Goal: Task Accomplishment & Management: Complete application form

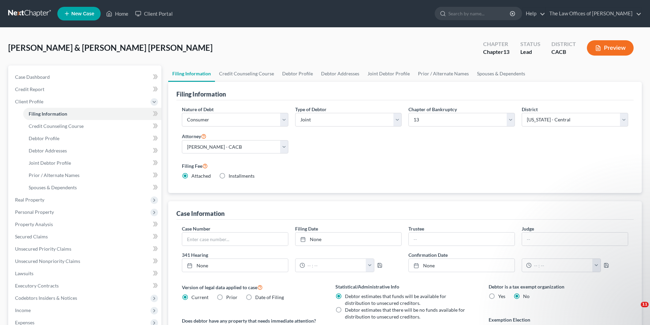
select select "1"
select select "3"
select select "7"
select select "0"
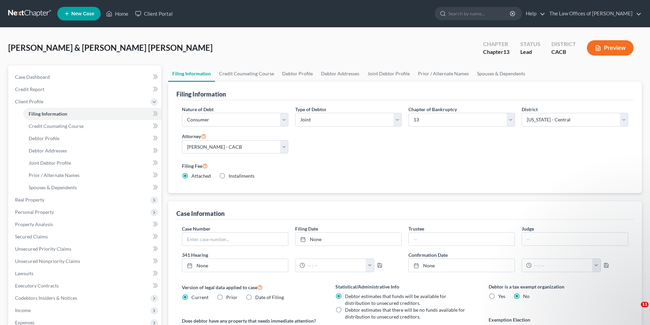
select select "4"
select select "1"
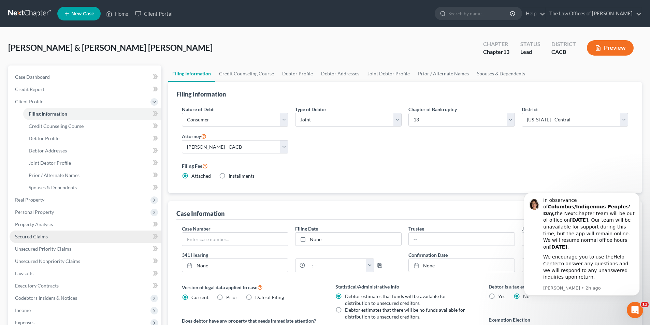
click at [36, 235] on span "Secured Claims" at bounding box center [31, 237] width 33 height 6
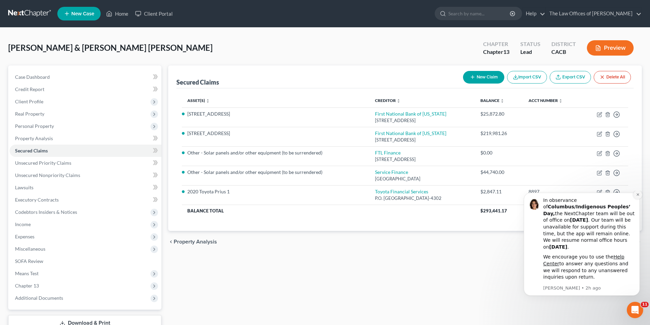
click at [637, 197] on icon "Dismiss notification" at bounding box center [638, 195] width 4 height 4
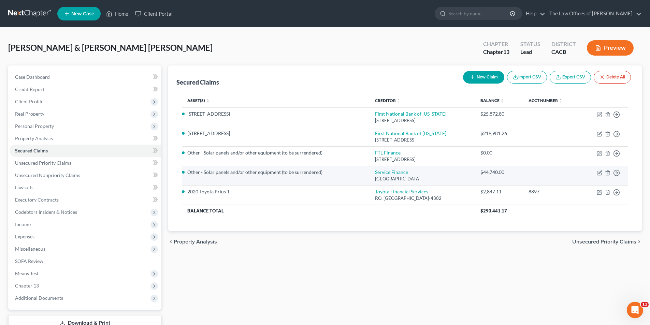
click at [501, 176] on div "$44,740.00" at bounding box center [499, 172] width 37 height 7
click at [599, 173] on icon "button" at bounding box center [599, 172] width 5 height 5
select select "21"
select select "0"
select select "4"
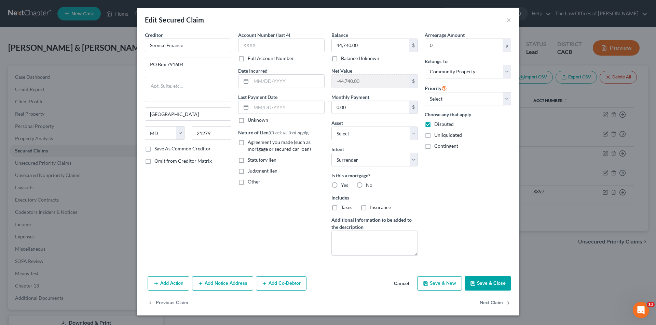
click at [555, 221] on div "Edit Secured Claim × Creditor * Service Finance [GEOGRAPHIC_DATA][US_STATE] [GE…" at bounding box center [328, 162] width 656 height 325
click at [509, 24] on button "×" at bounding box center [508, 20] width 5 height 8
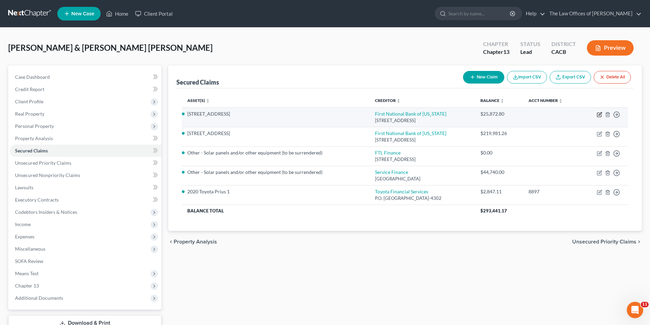
click at [600, 115] on icon "button" at bounding box center [600, 113] width 3 height 3
select select "31"
select select "8"
select select "4"
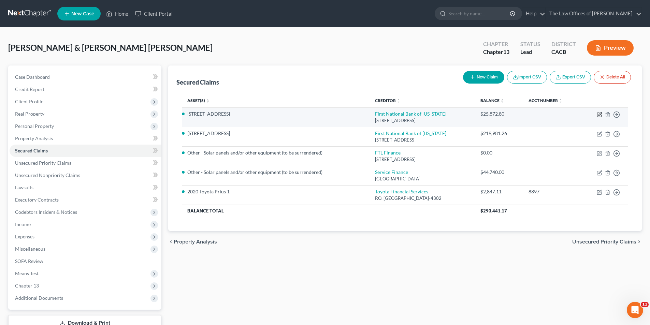
select select "0"
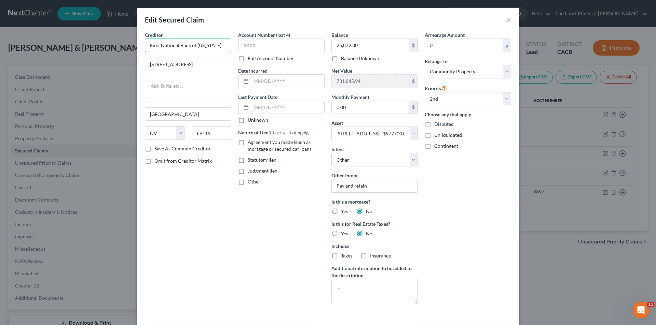
drag, startPoint x: 218, startPoint y: 47, endPoint x: 117, endPoint y: 46, distance: 100.7
click at [120, 50] on div "Edit Secured Claim × Creditor * First National Bank of [US_STATE] [STREET_ADDRE…" at bounding box center [328, 162] width 656 height 325
select select "32"
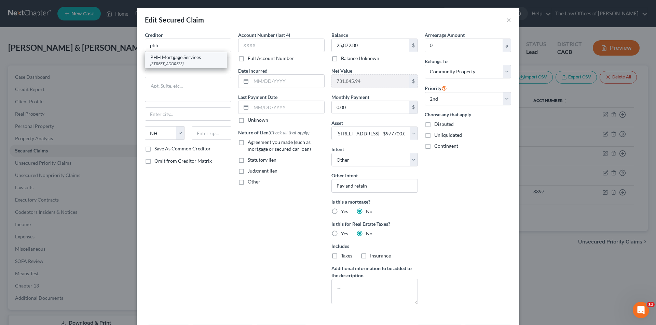
click at [166, 66] on div "[STREET_ADDRESS]" at bounding box center [185, 64] width 71 height 6
type input "PHH Mortgage Services"
type input "PO Box 24738"
type input "[GEOGRAPHIC_DATA]"
select select "9"
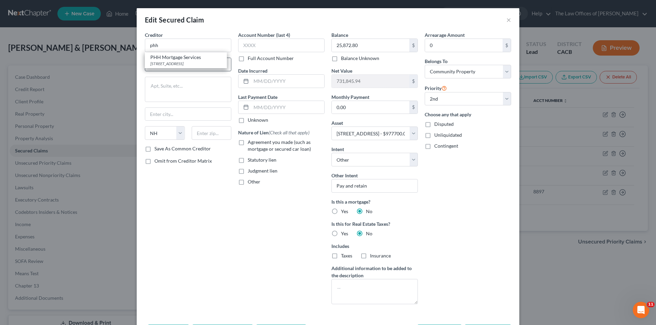
type input "33416"
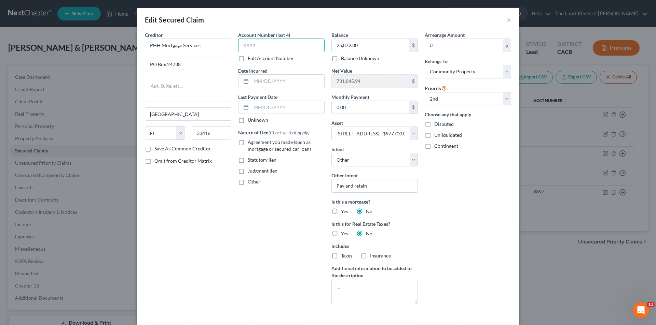
click at [261, 45] on input "text" at bounding box center [281, 46] width 86 height 14
type input "1689"
drag, startPoint x: 204, startPoint y: 46, endPoint x: 127, endPoint y: 48, distance: 76.9
click at [129, 48] on div "Edit Secured Claim × Creditor * PHH Mortgage Services [GEOGRAPHIC_DATA] [US_STA…" at bounding box center [328, 162] width 656 height 325
type input "Shellpoint"
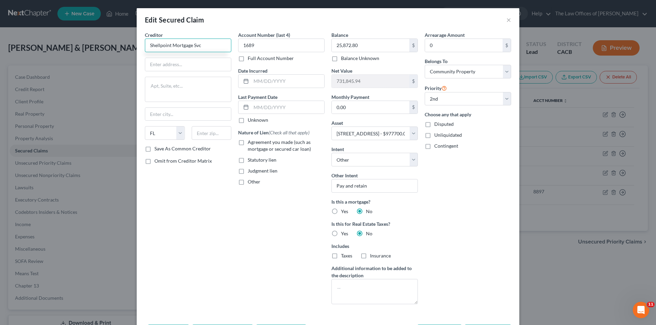
type input "Shellpoint Mortgage Svc"
type input "PO Box 60535"
type input "City of Industry"
select select "4"
type input "91716-0535"
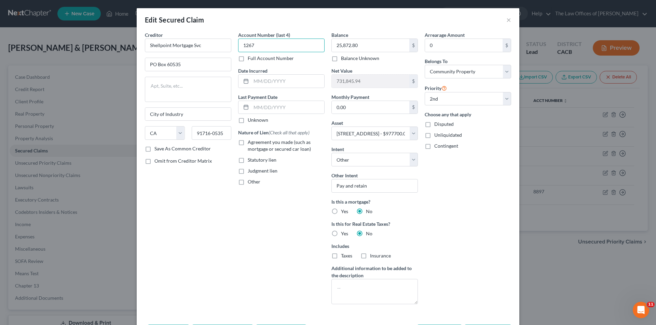
type input "1267"
click at [154, 150] on label "Save As Common Creditor" at bounding box center [182, 148] width 56 height 7
click at [157, 150] on input "Save As Common Creditor" at bounding box center [159, 147] width 4 height 4
click at [278, 215] on div "Account Number (last 4) 1267 Full Account Number Date Incurred Last Payment Dat…" at bounding box center [281, 170] width 93 height 279
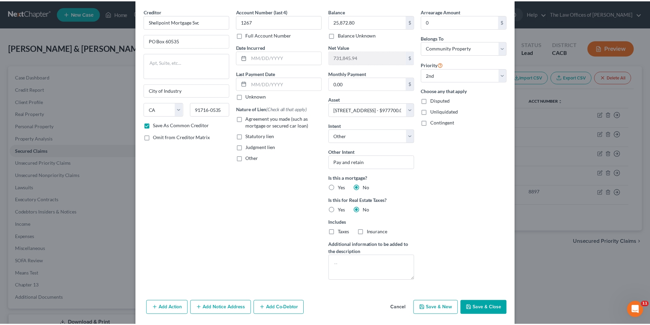
scroll to position [47, 0]
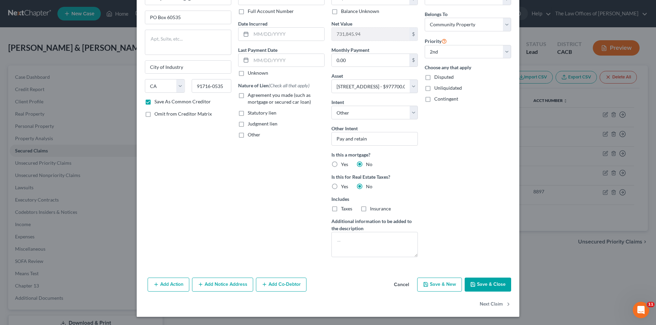
click at [481, 286] on button "Save & Close" at bounding box center [487, 285] width 46 height 14
checkbox input "false"
select select
select select "1"
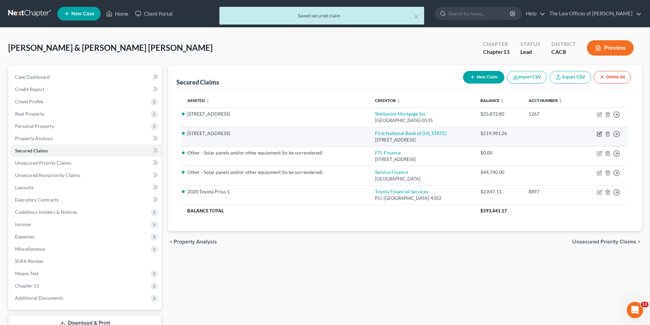
click at [599, 134] on icon "button" at bounding box center [599, 133] width 5 height 5
select select "31"
select select "4"
select select "0"
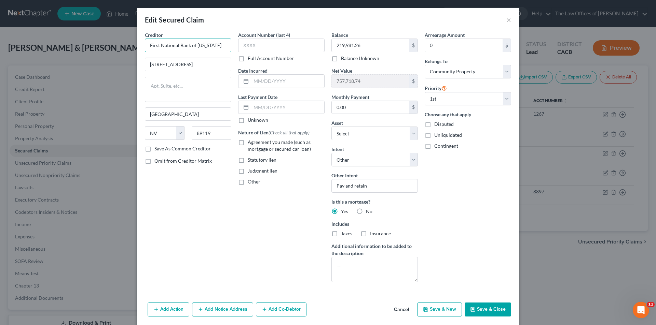
drag, startPoint x: 211, startPoint y: 47, endPoint x: 116, endPoint y: 53, distance: 95.8
click at [117, 54] on div "Edit Secured Claim × Creditor * First National Bank of [US_STATE] [STREET_ADDRE…" at bounding box center [328, 162] width 656 height 325
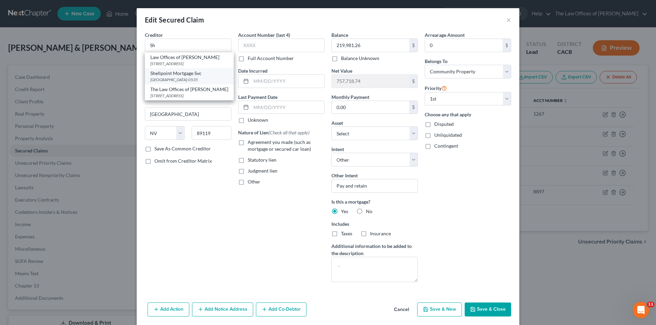
click at [163, 77] on div "Shellpoint Mortgage Svc" at bounding box center [189, 73] width 78 height 7
type input "Shellpoint Mortgage Svc"
type input "PO Box 60535"
type input "City of Industry"
select select "4"
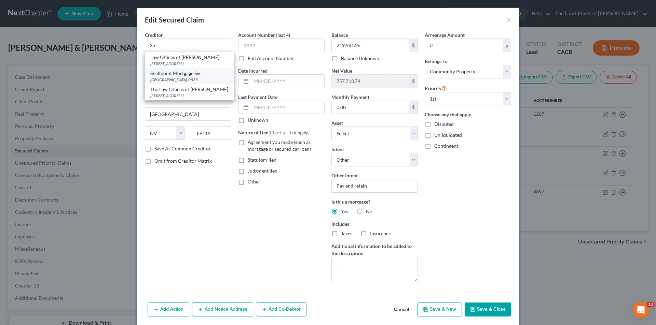
type input "91716-0535"
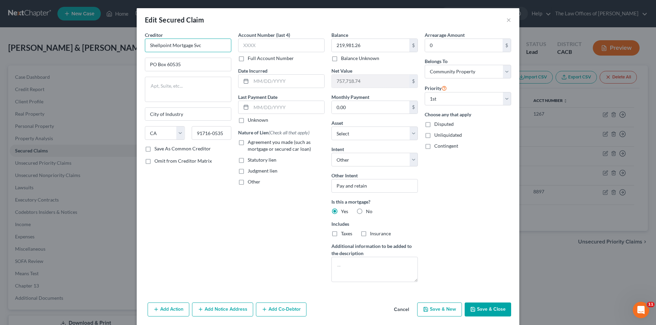
drag, startPoint x: 214, startPoint y: 48, endPoint x: 124, endPoint y: 49, distance: 90.8
click at [124, 49] on div "Edit Secured Claim × Creditor * Shellpoint Mortgage [GEOGRAPHIC_DATA] City of I…" at bounding box center [328, 162] width 656 height 325
click at [166, 62] on div "[STREET_ADDRESS]" at bounding box center [185, 64] width 71 height 6
type input "PHH Mortgage Services"
type input "PO Box 24738"
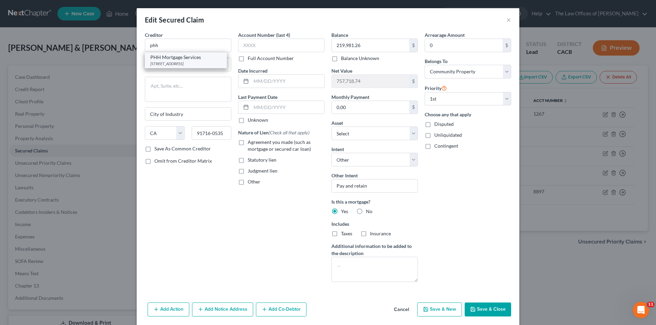
type input "[GEOGRAPHIC_DATA]"
select select "9"
type input "33416"
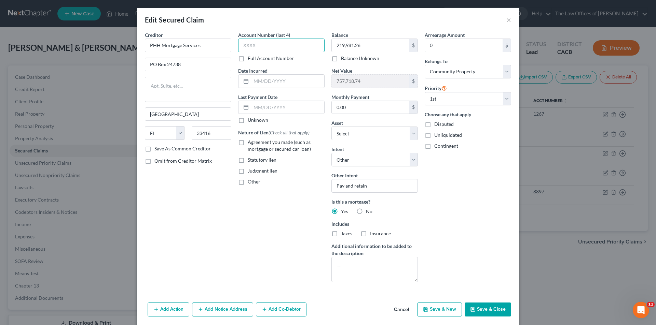
click at [267, 45] on input "text" at bounding box center [281, 46] width 86 height 14
type input "1689"
click at [481, 308] on button "Save & Close" at bounding box center [487, 310] width 46 height 14
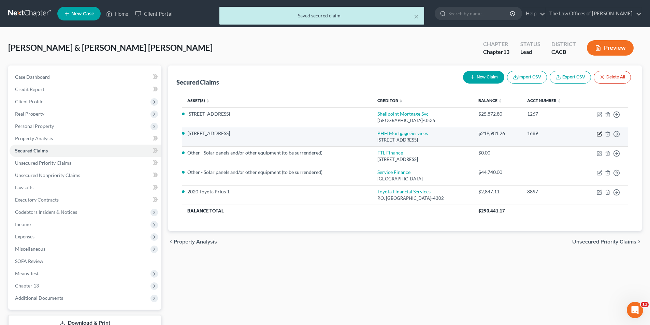
click at [599, 134] on icon "button" at bounding box center [599, 133] width 5 height 5
select select "9"
select select "4"
select select "0"
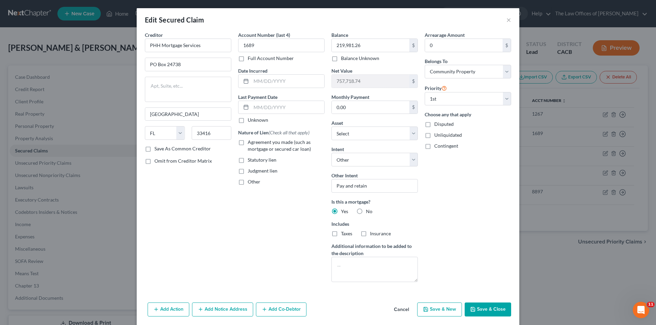
click at [154, 149] on label "Save As Common Creditor" at bounding box center [182, 148] width 56 height 7
click at [157, 149] on input "Save As Common Creditor" at bounding box center [159, 147] width 4 height 4
click at [490, 309] on button "Save & Close" at bounding box center [487, 310] width 46 height 14
checkbox input "false"
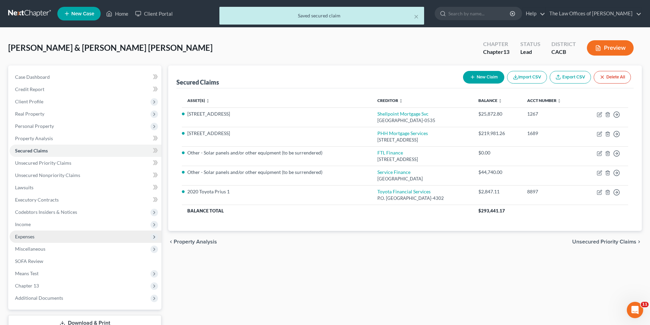
click at [28, 236] on span "Expenses" at bounding box center [24, 237] width 19 height 6
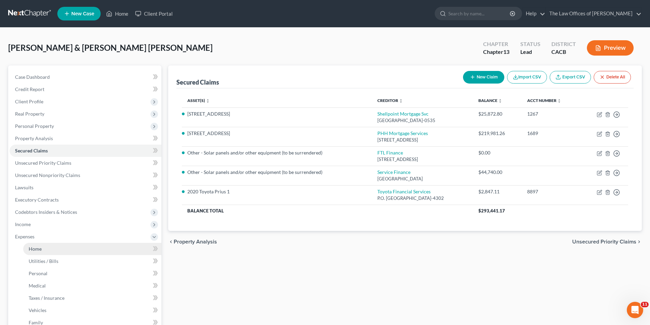
click at [33, 246] on span "Home" at bounding box center [35, 249] width 13 height 6
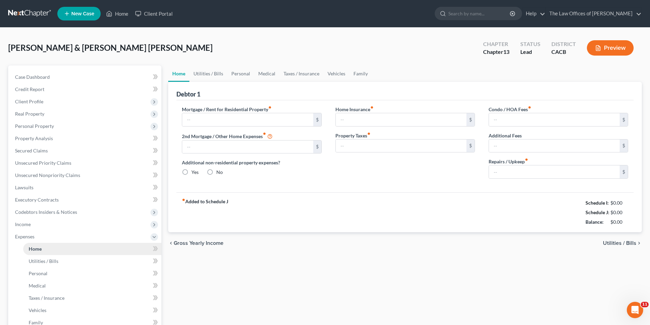
type input "2,686.39"
type input "529.92"
radio input "true"
type input "0.00"
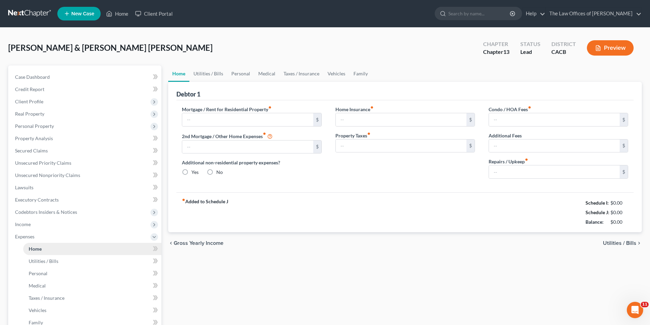
type input "0.00"
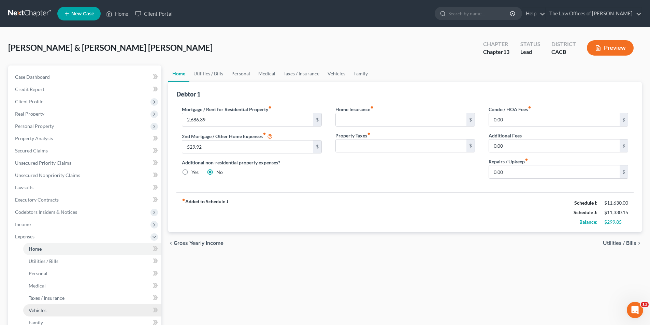
click at [42, 311] on span "Vehicles" at bounding box center [38, 311] width 18 height 6
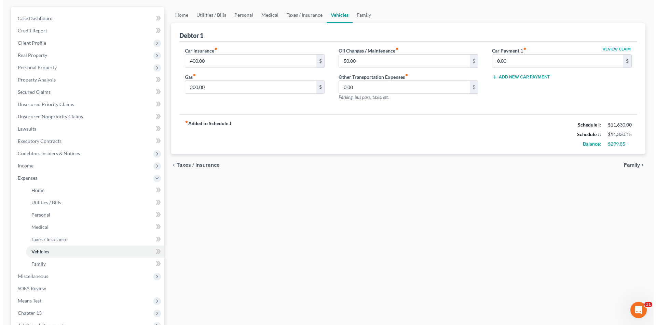
scroll to position [68, 0]
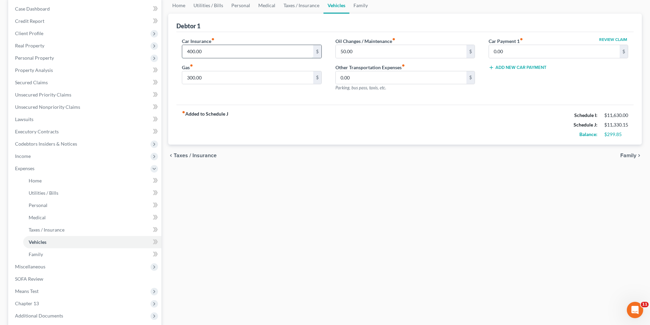
click at [208, 53] on input "400.00" at bounding box center [247, 51] width 131 height 13
type input "1,507.85"
click at [507, 54] on input "0.00" at bounding box center [554, 51] width 131 height 13
click at [608, 40] on button "Review Claim" at bounding box center [614, 40] width 30 height 4
select select "14"
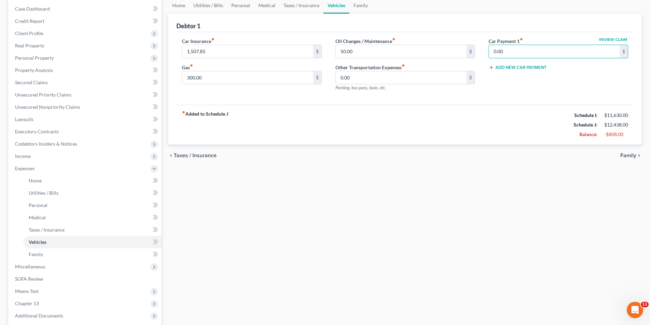
select select "4"
select select "0"
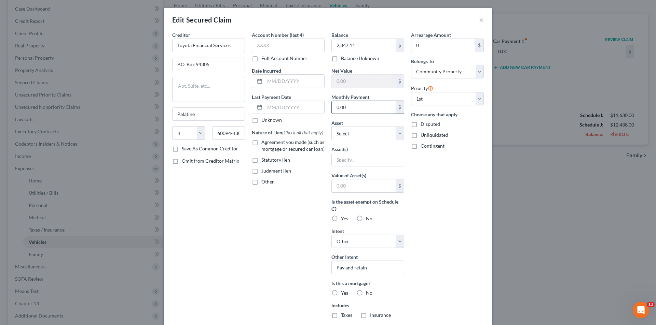
click at [356, 106] on input "0.00" at bounding box center [364, 107] width 64 height 13
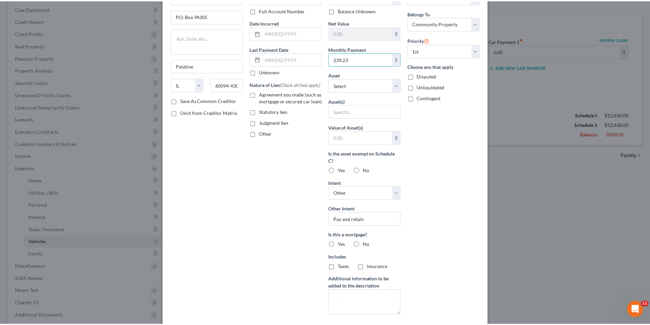
scroll to position [82, 0]
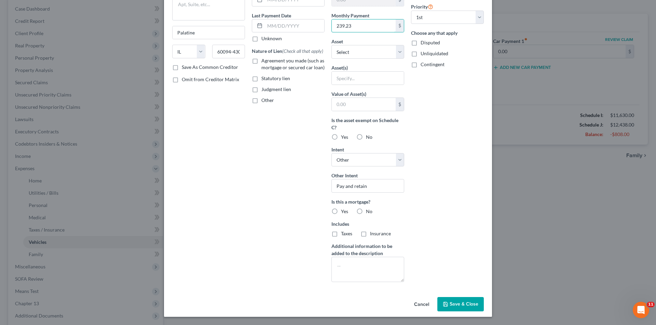
type input "239.23"
click at [463, 306] on span "Save & Close" at bounding box center [463, 304] width 29 height 6
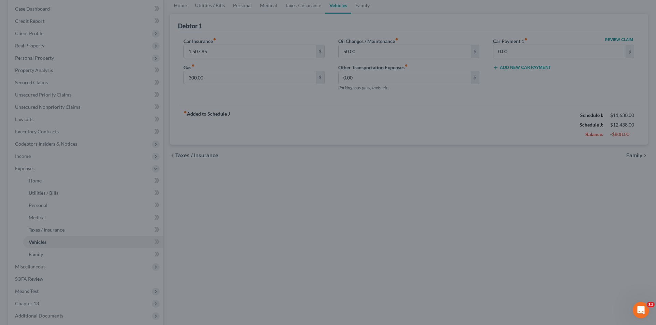
type input "239.23"
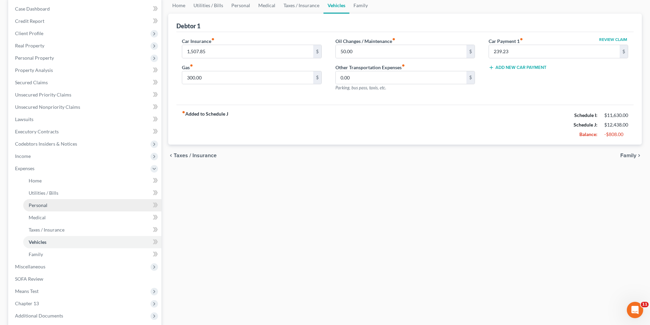
click at [44, 205] on span "Personal" at bounding box center [38, 205] width 19 height 6
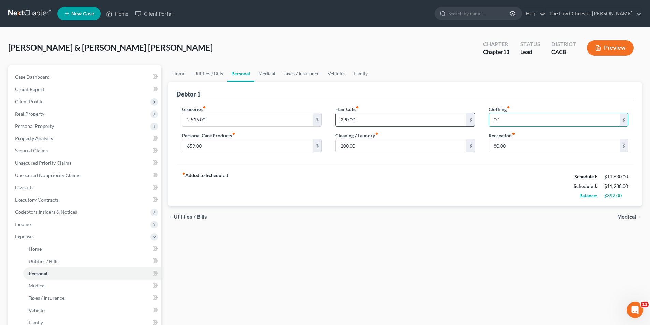
type input "0"
type input "90"
click at [190, 146] on input "659.00" at bounding box center [247, 146] width 131 height 13
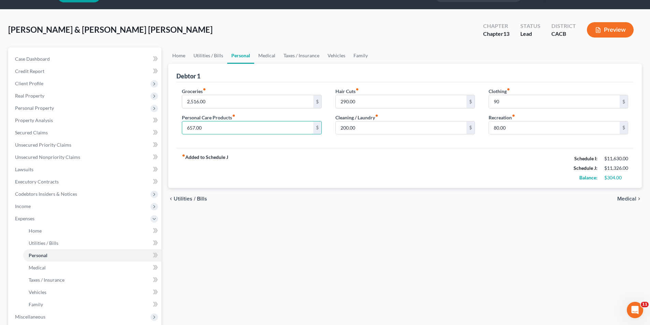
scroll to position [34, 0]
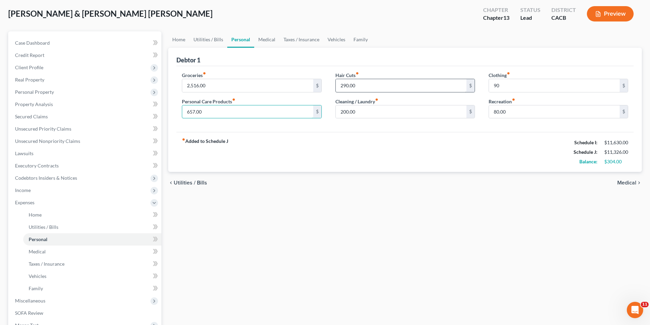
type input "657.00"
click at [348, 86] on input "290.00" at bounding box center [401, 85] width 131 height 13
type input "294"
click at [368, 114] on input "200.00" at bounding box center [401, 112] width 131 height 13
click at [317, 137] on div "fiber_manual_record Added to Schedule J Schedule I: $11,630.00 Schedule J: $11,…" at bounding box center [406, 152] width 458 height 40
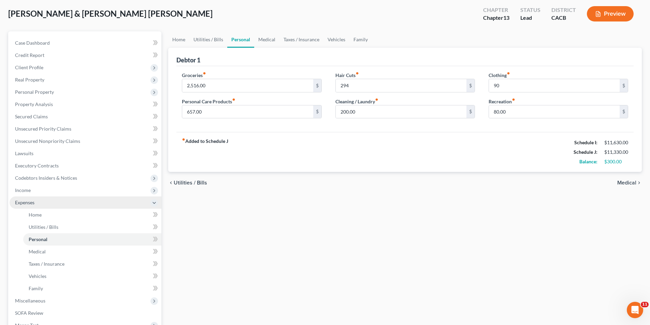
click at [38, 205] on span "Expenses" at bounding box center [86, 203] width 152 height 12
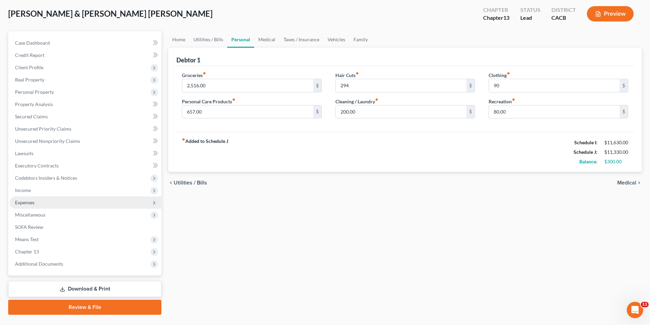
click at [34, 205] on span "Expenses" at bounding box center [24, 203] width 19 height 6
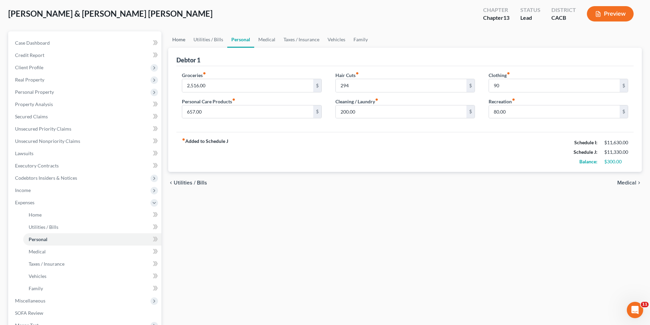
click at [180, 42] on link "Home" at bounding box center [178, 39] width 21 height 16
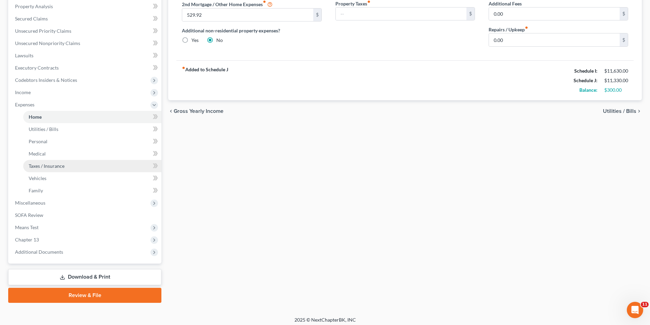
scroll to position [136, 0]
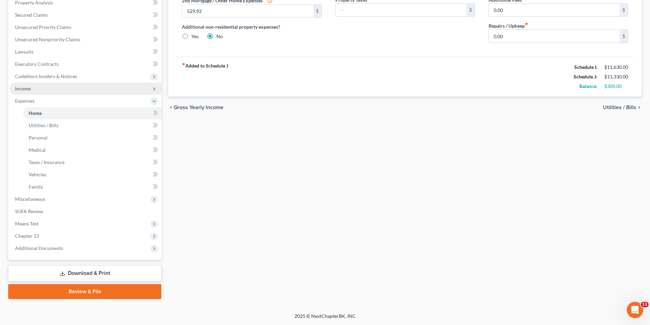
click at [22, 88] on span "Income" at bounding box center [23, 89] width 16 height 6
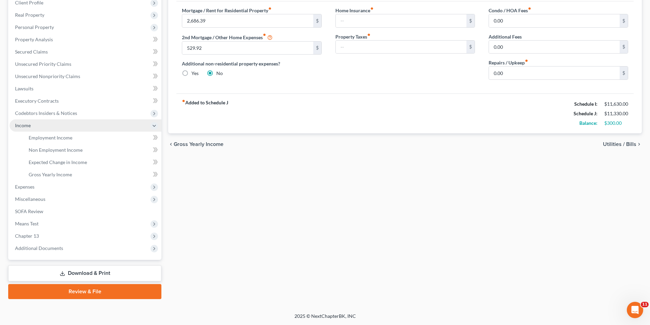
scroll to position [99, 0]
click at [53, 136] on span "Employment Income" at bounding box center [51, 138] width 44 height 6
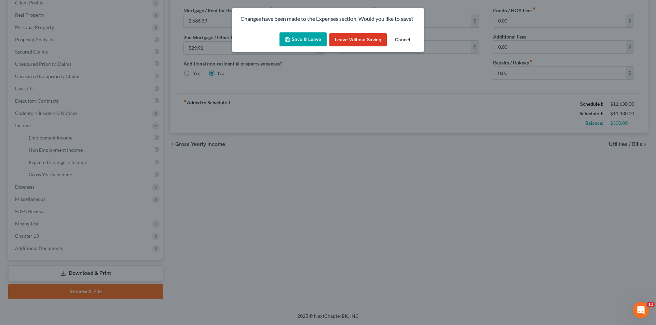
click at [292, 39] on button "Save & Leave" at bounding box center [302, 39] width 47 height 14
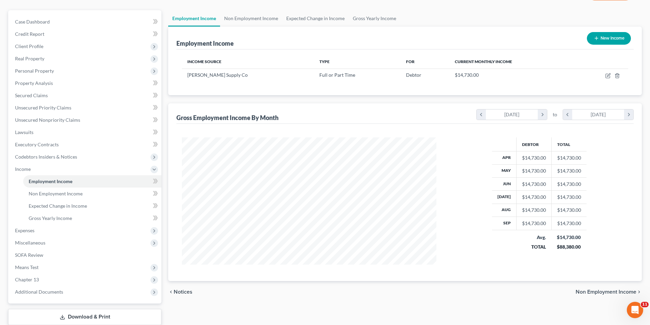
scroll to position [99, 0]
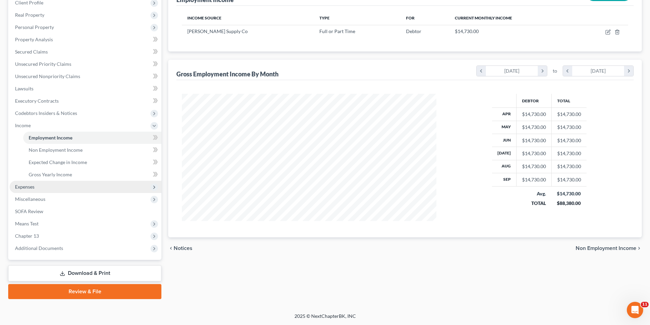
click at [33, 189] on span "Expenses" at bounding box center [24, 187] width 19 height 6
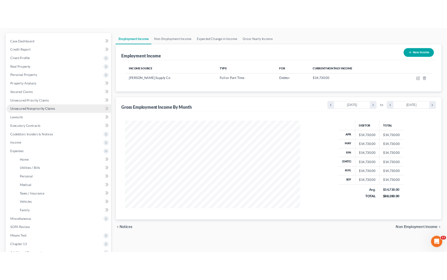
scroll to position [0, 0]
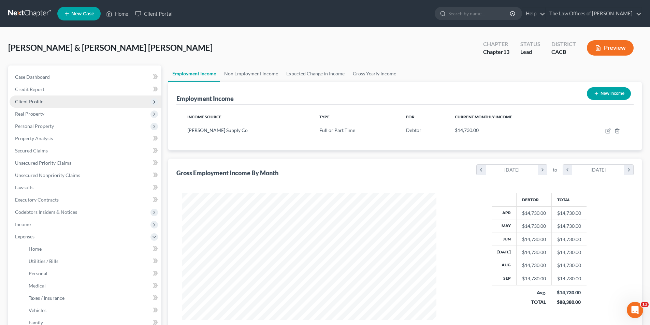
click at [33, 100] on span "Client Profile" at bounding box center [29, 102] width 28 height 6
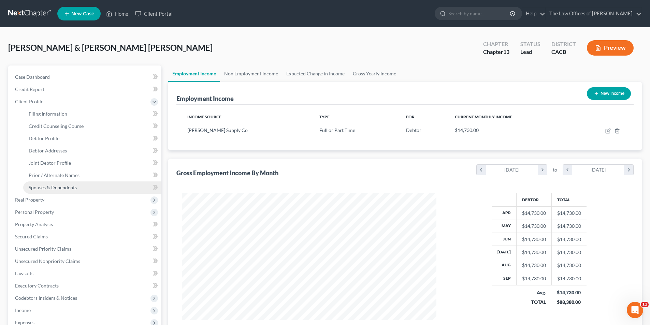
click at [51, 187] on span "Spouses & Dependents" at bounding box center [53, 188] width 48 height 6
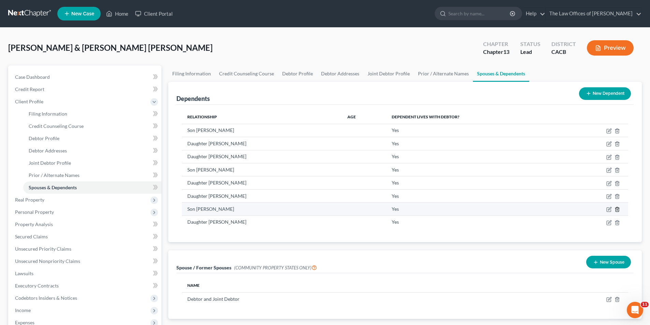
click at [619, 208] on icon "button" at bounding box center [617, 210] width 3 height 4
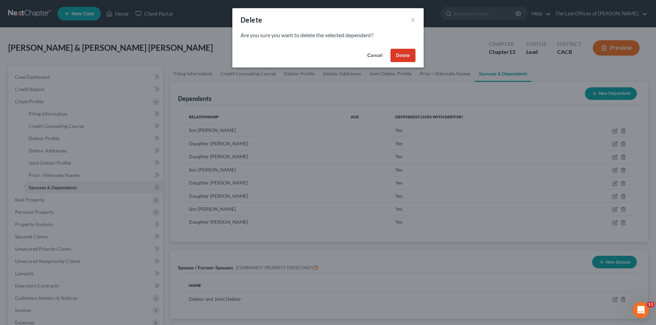
click at [406, 56] on button "Delete" at bounding box center [402, 56] width 25 height 14
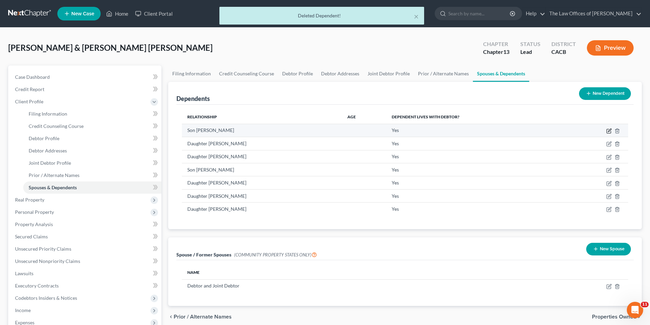
click at [608, 131] on icon "button" at bounding box center [609, 130] width 5 height 5
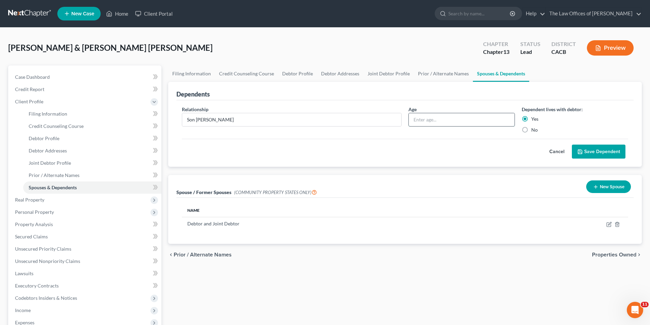
click at [426, 123] on input "text" at bounding box center [462, 119] width 106 height 13
type input "25"
click at [594, 153] on button "Save Dependent" at bounding box center [599, 152] width 54 height 14
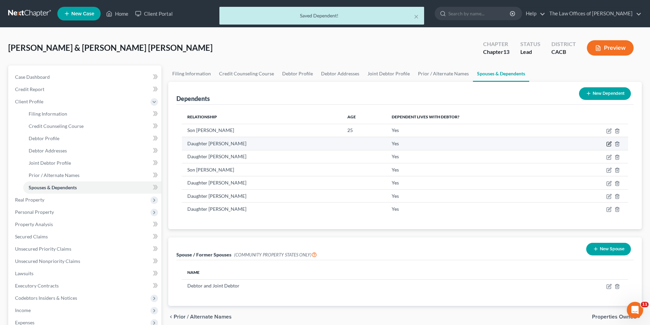
click at [609, 142] on icon "button" at bounding box center [609, 144] width 4 height 4
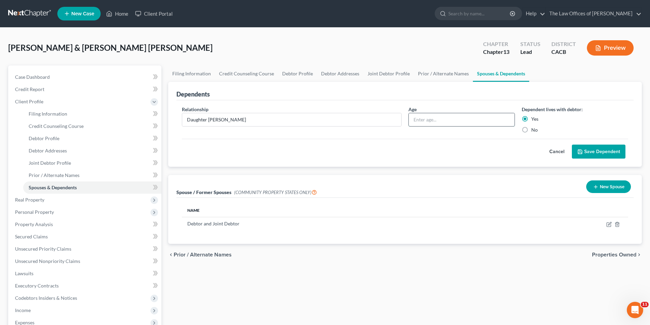
click at [432, 121] on input "text" at bounding box center [462, 119] width 106 height 13
type input "19"
click at [578, 150] on icon "submit" at bounding box center [580, 151] width 5 height 5
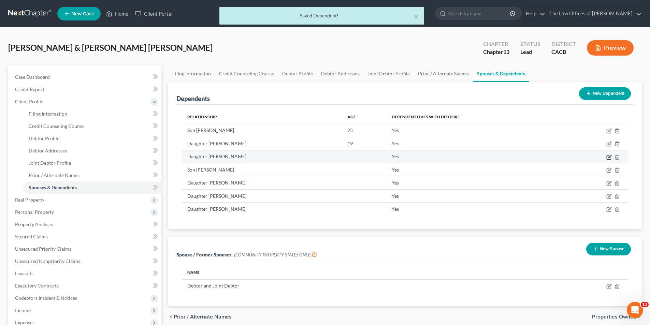
click at [609, 157] on icon "button" at bounding box center [609, 157] width 5 height 5
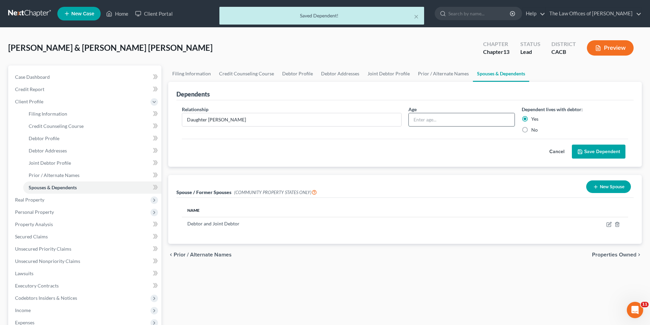
click at [444, 119] on input "text" at bounding box center [462, 119] width 106 height 13
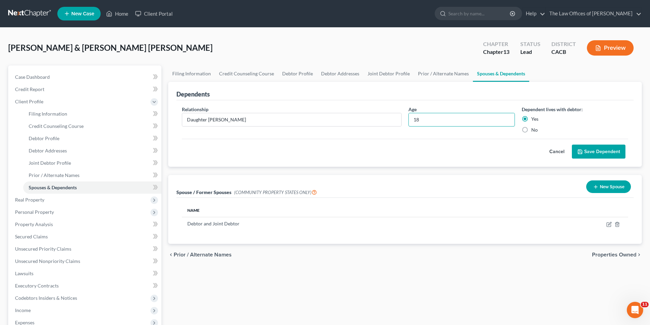
type input "18"
click at [591, 152] on button "Save Dependent" at bounding box center [599, 152] width 54 height 14
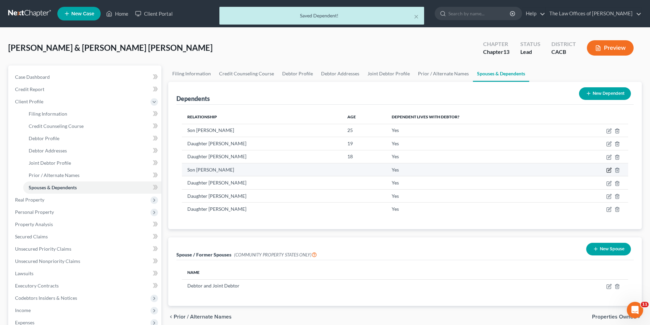
click at [609, 171] on icon "button" at bounding box center [609, 169] width 3 height 3
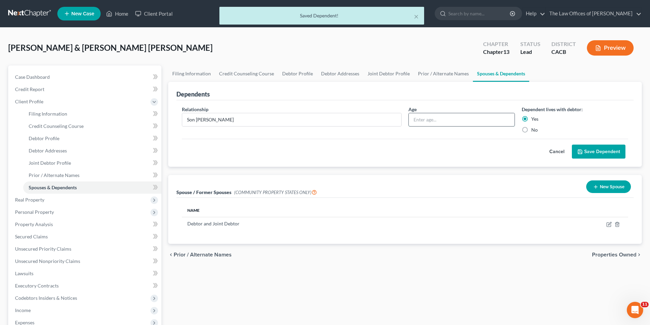
click at [489, 123] on input "text" at bounding box center [462, 119] width 106 height 13
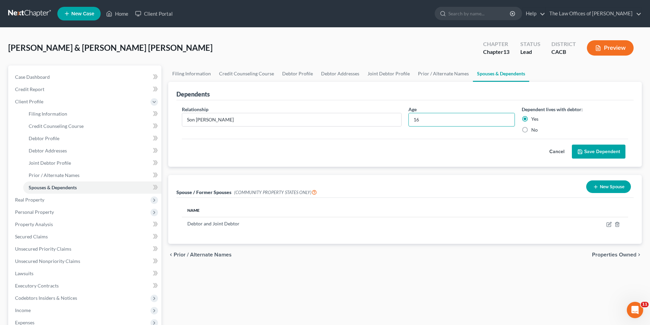
type input "16"
click at [599, 150] on button "Save Dependent" at bounding box center [599, 152] width 54 height 14
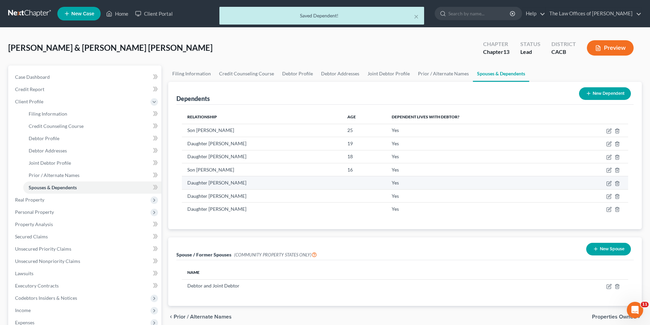
click at [612, 181] on td at bounding box center [597, 183] width 62 height 13
click at [611, 184] on icon "button" at bounding box center [609, 183] width 5 height 5
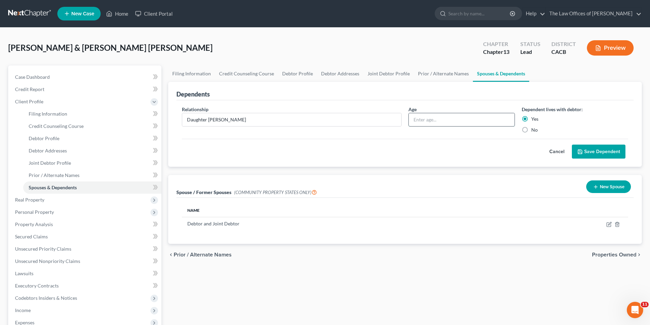
click at [471, 122] on input "text" at bounding box center [462, 119] width 106 height 13
type input "12"
click at [594, 153] on button "Save Dependent" at bounding box center [599, 152] width 54 height 14
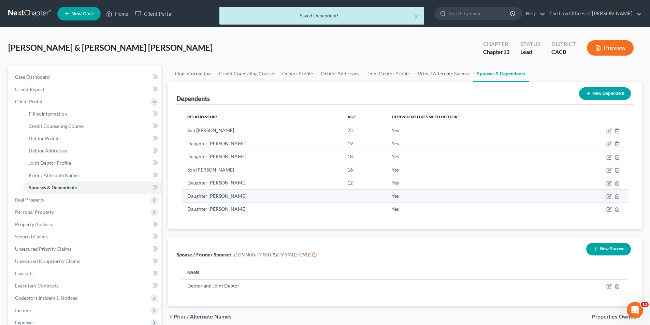
click at [604, 192] on td at bounding box center [597, 196] width 62 height 13
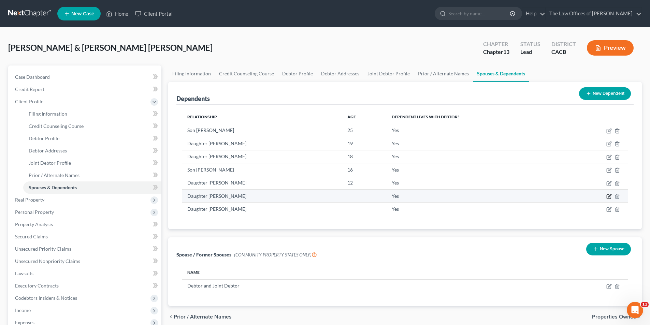
click at [607, 197] on icon "button" at bounding box center [609, 197] width 4 height 4
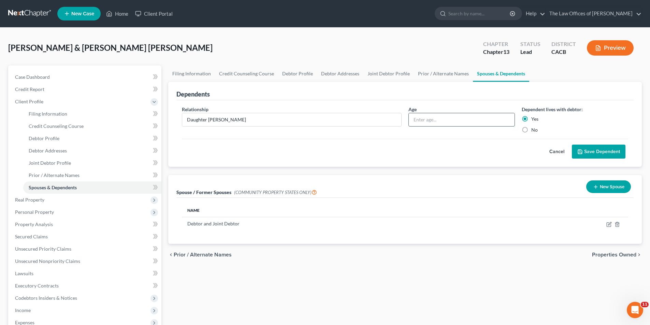
click at [461, 121] on input "text" at bounding box center [462, 119] width 106 height 13
type input "13"
click at [608, 154] on button "Save Dependent" at bounding box center [599, 152] width 54 height 14
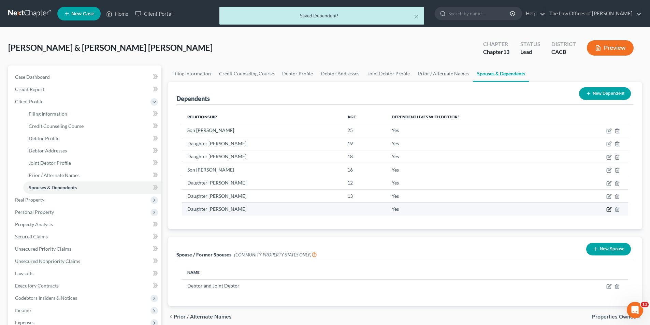
click at [610, 209] on icon "button" at bounding box center [609, 209] width 5 height 5
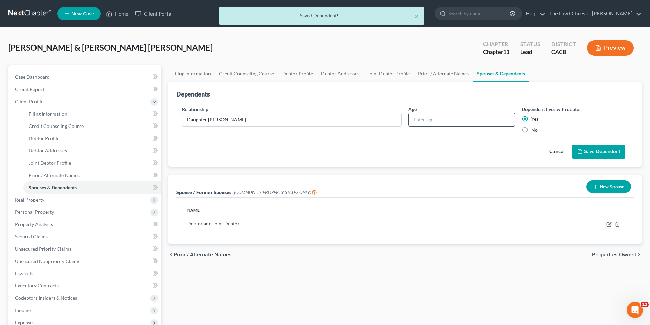
click at [459, 121] on input "text" at bounding box center [462, 119] width 106 height 13
type input "13"
click at [583, 154] on icon "submit" at bounding box center [580, 152] width 4 height 4
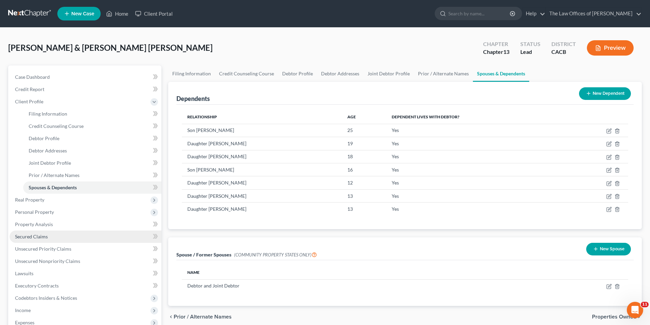
click at [31, 237] on span "Secured Claims" at bounding box center [31, 237] width 33 height 6
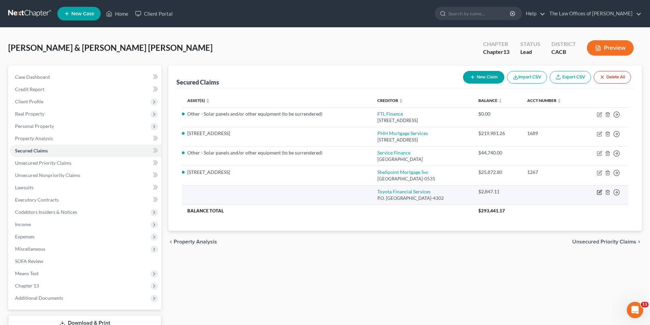
click at [600, 193] on icon "button" at bounding box center [600, 191] width 3 height 3
select select "14"
select select "4"
select select "0"
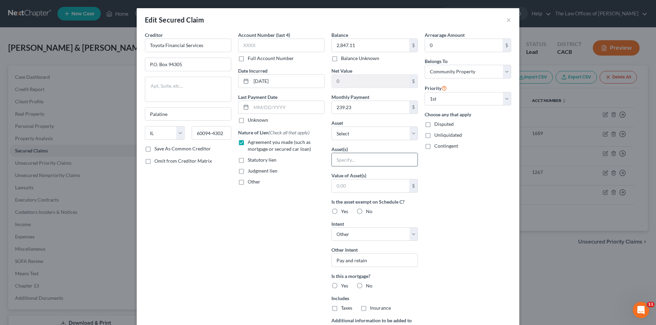
click at [343, 158] on input "text" at bounding box center [375, 159] width 86 height 13
click at [346, 135] on select "Select Other Multiple Assets Jewelry - Wedding bands, rings, necklaces. - $1500…" at bounding box center [374, 134] width 86 height 14
select select "11"
click at [331, 127] on select "Select Other Multiple Assets Jewelry - Wedding bands, rings, necklaces. - $1500…" at bounding box center [374, 134] width 86 height 14
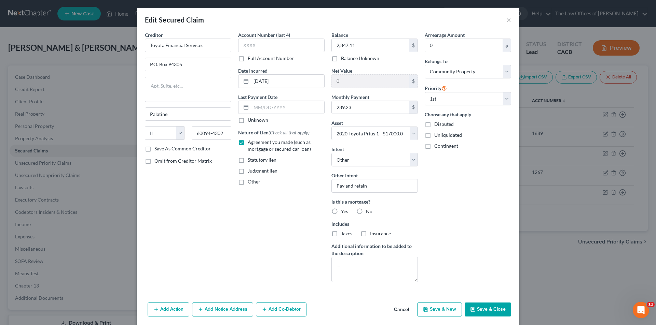
click at [483, 309] on button "Save & Close" at bounding box center [487, 310] width 46 height 14
select select
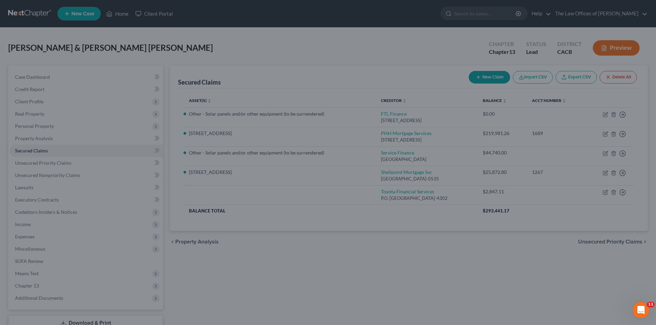
type input "14,152.89"
select select "11"
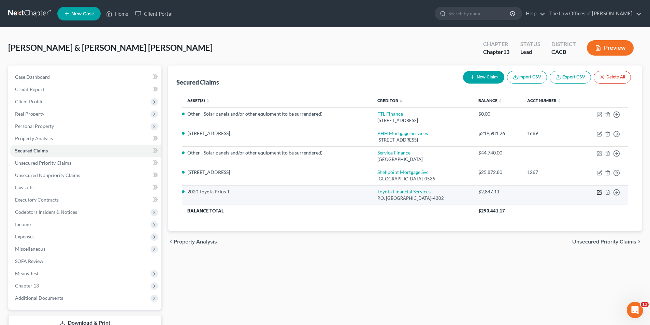
click at [599, 192] on icon "button" at bounding box center [599, 192] width 5 height 5
select select "14"
select select "4"
select select "0"
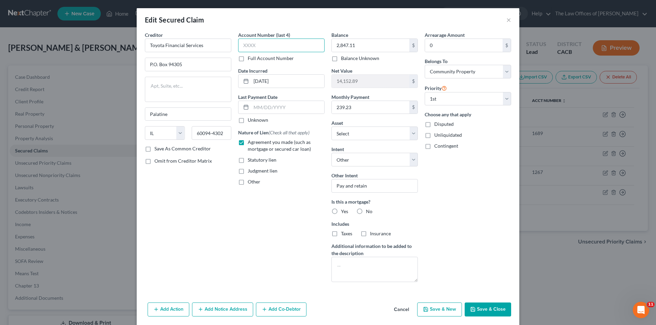
click at [258, 48] on input "text" at bounding box center [281, 46] width 86 height 14
click at [481, 309] on button "Save & Close" at bounding box center [487, 310] width 46 height 14
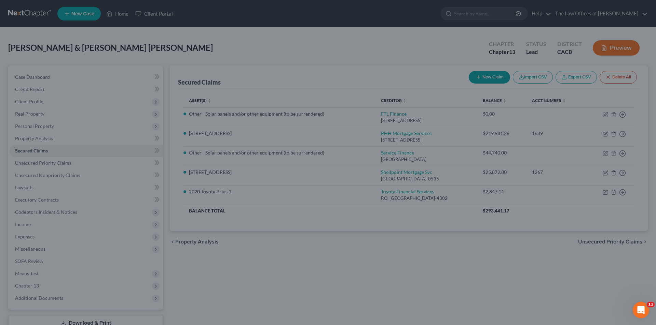
select select "11"
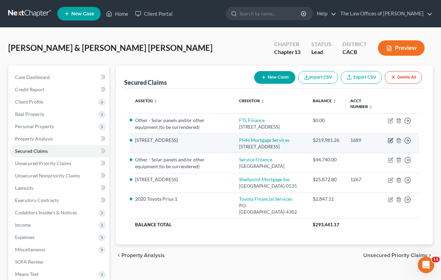
click at [390, 143] on icon "button" at bounding box center [390, 140] width 5 height 5
select select "9"
select select "4"
select select "0"
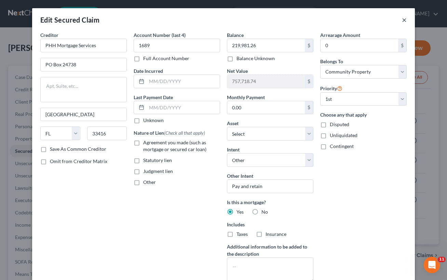
click at [402, 20] on button "×" at bounding box center [404, 20] width 5 height 8
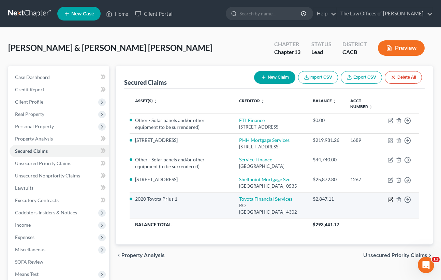
click at [391, 202] on icon "button" at bounding box center [390, 199] width 5 height 5
select select "14"
select select "11"
select select "4"
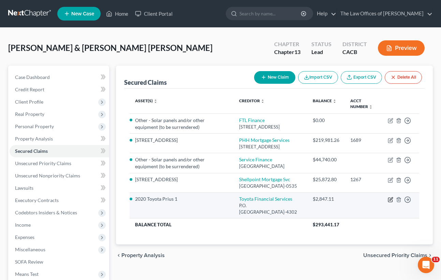
select select "0"
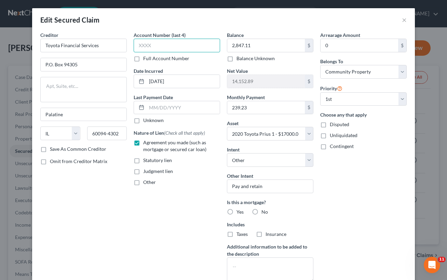
click at [190, 47] on input "text" at bounding box center [177, 46] width 86 height 14
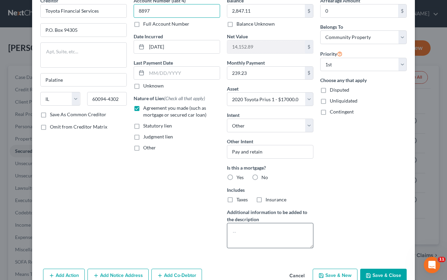
scroll to position [71, 0]
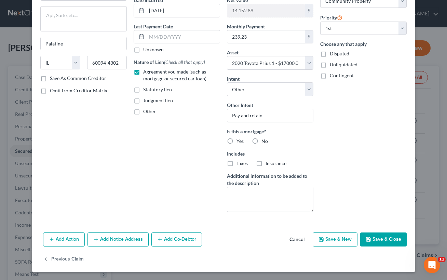
type input "8897"
click at [376, 236] on button "Save & Close" at bounding box center [383, 239] width 46 height 14
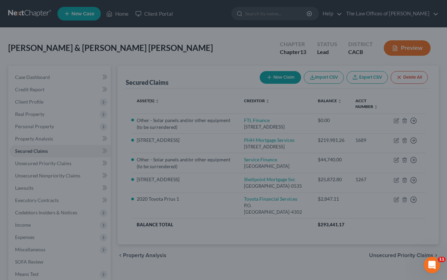
select select "11"
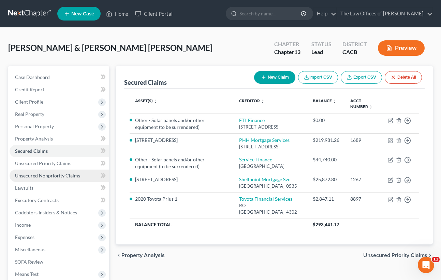
click at [47, 176] on span "Unsecured Nonpriority Claims" at bounding box center [47, 175] width 65 height 6
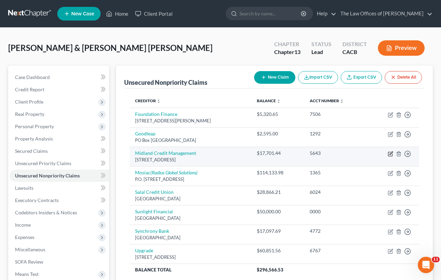
click at [392, 153] on icon "button" at bounding box center [390, 153] width 5 height 5
select select "4"
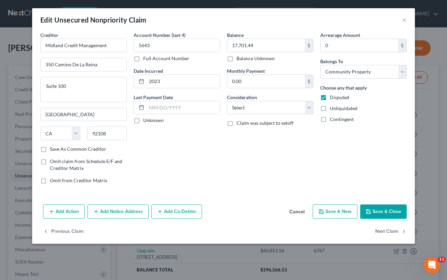
click at [108, 210] on button "Add Notice Address" at bounding box center [117, 211] width 61 height 14
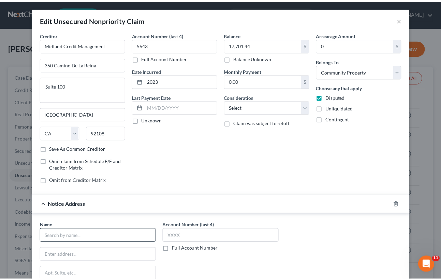
scroll to position [120, 0]
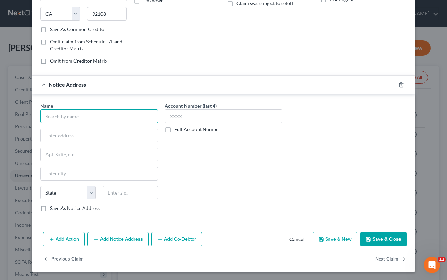
click at [65, 117] on input "text" at bounding box center [98, 116] width 117 height 14
type input "NR Solutions LLC"
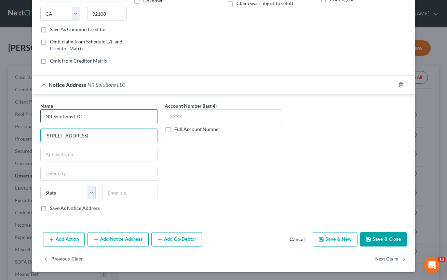
type input "[STREET_ADDRESS]"
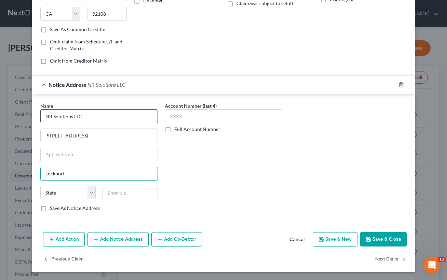
type input "Lockport"
select select "35"
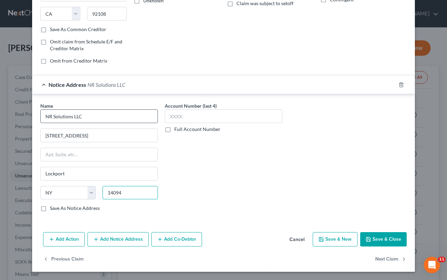
type input "14094"
drag, startPoint x: 379, startPoint y: 245, endPoint x: 381, endPoint y: 242, distance: 4.2
click at [379, 245] on button "Save & Close" at bounding box center [383, 239] width 46 height 14
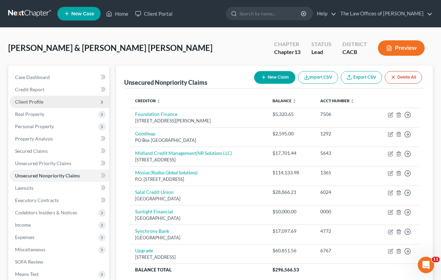
click at [31, 105] on span "Client Profile" at bounding box center [60, 102] width 100 height 12
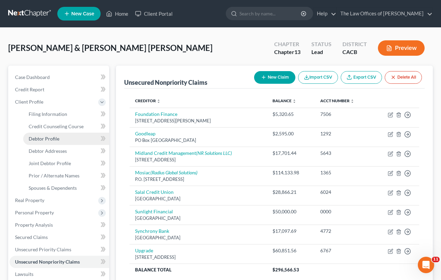
click at [51, 136] on span "Debtor Profile" at bounding box center [44, 139] width 31 height 6
select select "1"
select select "8"
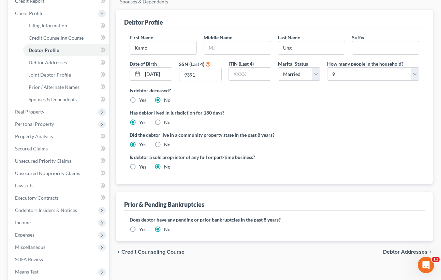
scroll to position [34, 0]
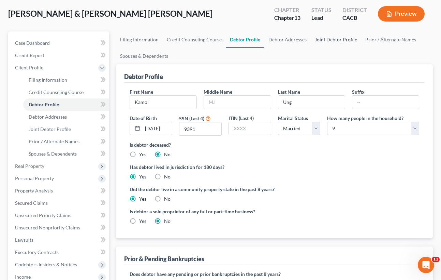
click at [326, 41] on link "Joint Debtor Profile" at bounding box center [336, 39] width 51 height 16
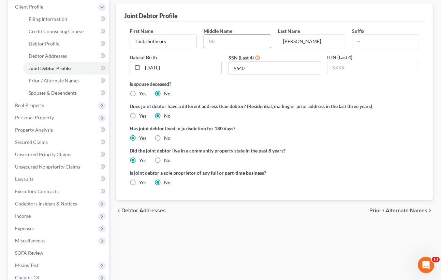
scroll to position [102, 0]
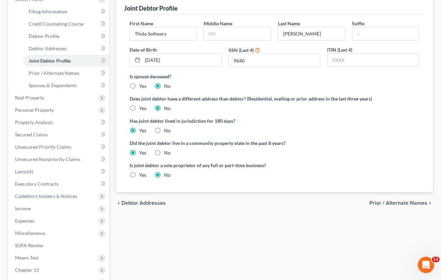
click at [399, 204] on span "Prior / Alternate Names" at bounding box center [399, 202] width 58 height 5
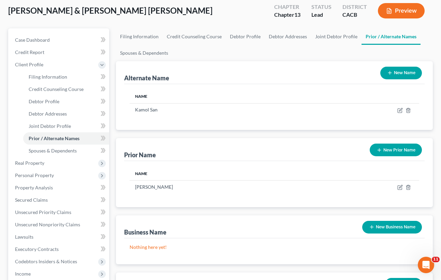
scroll to position [102, 0]
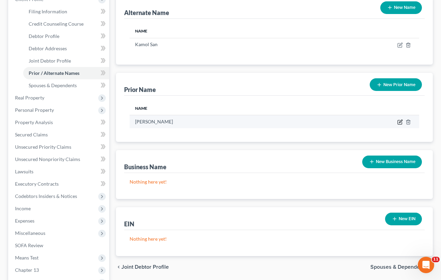
click at [399, 123] on icon "button" at bounding box center [400, 121] width 5 height 5
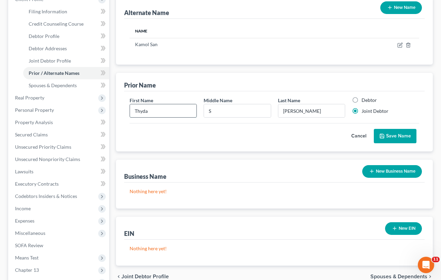
click at [160, 111] on input "Thyda" at bounding box center [163, 110] width 67 height 13
type input "Thida"
click at [401, 134] on button "Save Name" at bounding box center [395, 136] width 43 height 14
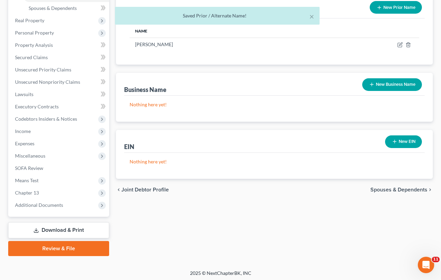
scroll to position [182, 0]
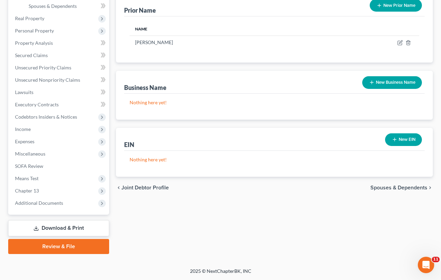
click at [69, 229] on link "Download & Print" at bounding box center [58, 228] width 101 height 16
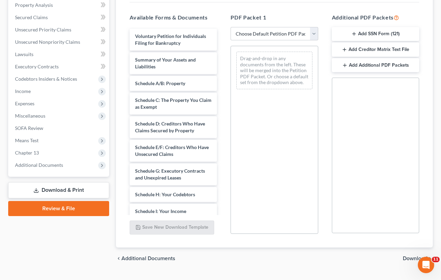
scroll to position [137, 0]
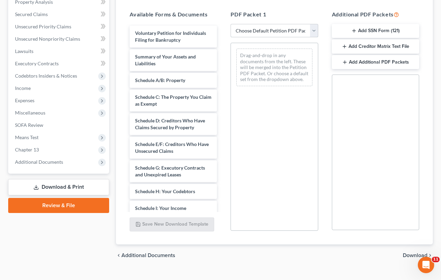
click at [272, 25] on select "Choose Default Petition PDF Packet Complete Bankruptcy Petition (all forms and …" at bounding box center [274, 31] width 87 height 14
select select "0"
click at [231, 24] on select "Choose Default Petition PDF Packet Complete Bankruptcy Petition (all forms and …" at bounding box center [274, 31] width 87 height 14
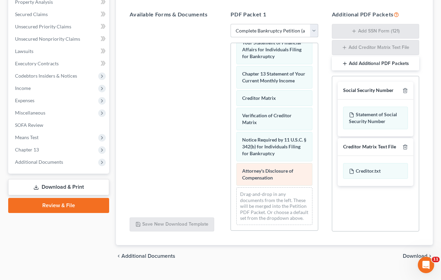
scroll to position [313, 0]
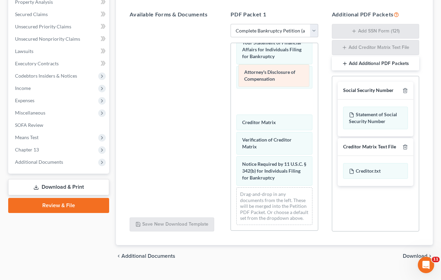
drag, startPoint x: 255, startPoint y: 161, endPoint x: 257, endPoint y: 75, distance: 86.1
click at [257, 75] on div "Attorney's Disclosure of Compensation Voluntary Petition for Individuals Filing…" at bounding box center [274, 0] width 87 height 461
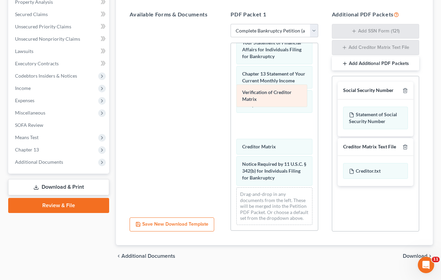
drag, startPoint x: 254, startPoint y: 123, endPoint x: 254, endPoint y: 96, distance: 26.6
click at [254, 96] on div "Verification of Creditor Matrix Voluntary Petition for Individuals Filing for B…" at bounding box center [274, 0] width 87 height 461
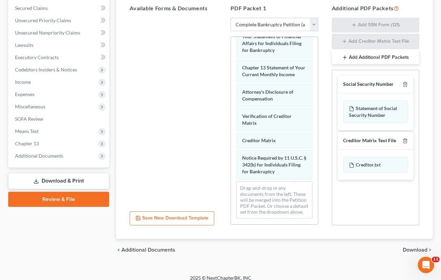
click at [415, 247] on span "Download" at bounding box center [415, 249] width 25 height 5
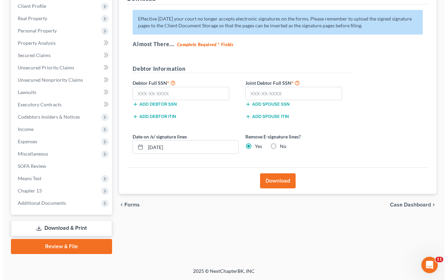
scroll to position [96, 0]
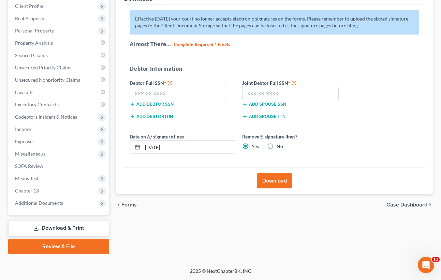
click at [275, 182] on button "Download" at bounding box center [275, 180] width 36 height 15
